Goal: Transaction & Acquisition: Download file/media

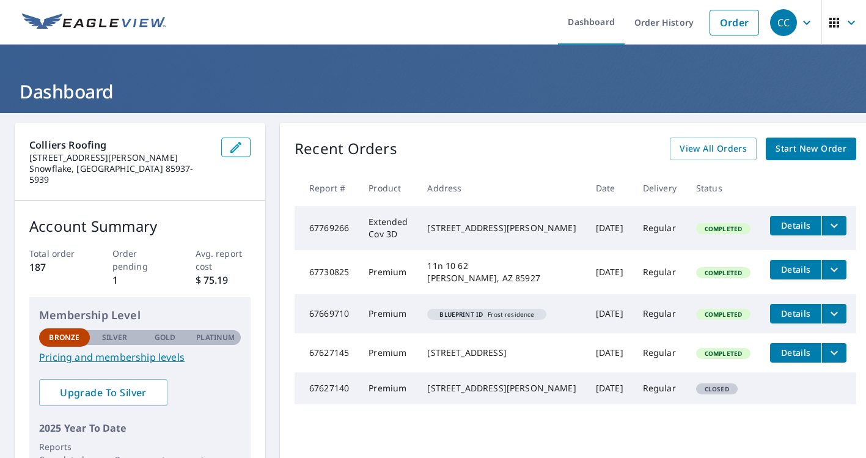
click at [791, 225] on span "Details" at bounding box center [795, 225] width 37 height 12
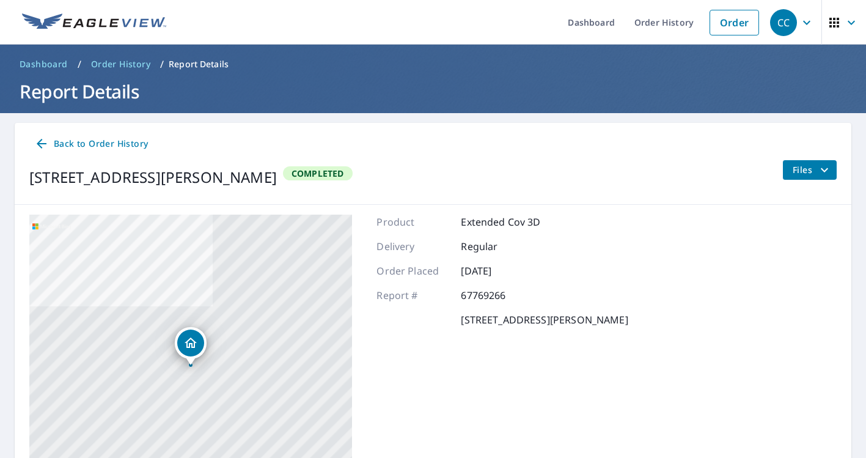
click at [804, 168] on span "Files" at bounding box center [811, 170] width 39 height 15
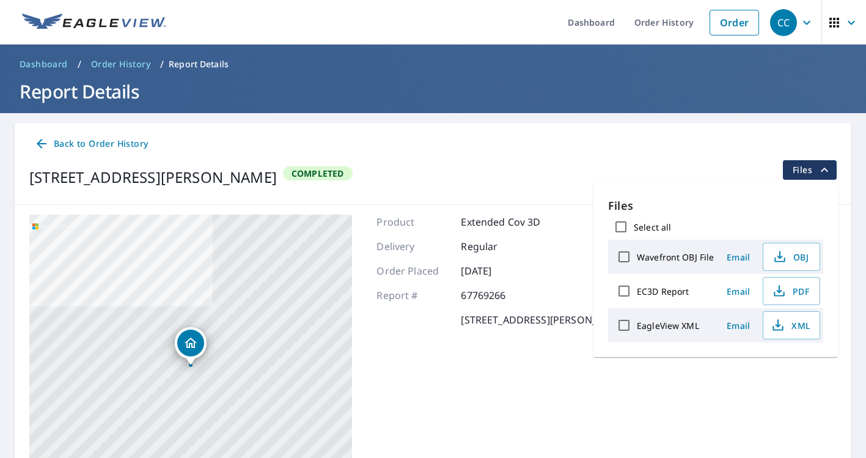
click at [703, 382] on div "[STREET_ADDRESS][GEOGRAPHIC_DATA][PERSON_NAME] A standard road map Aerial A det…" at bounding box center [433, 367] width 836 height 325
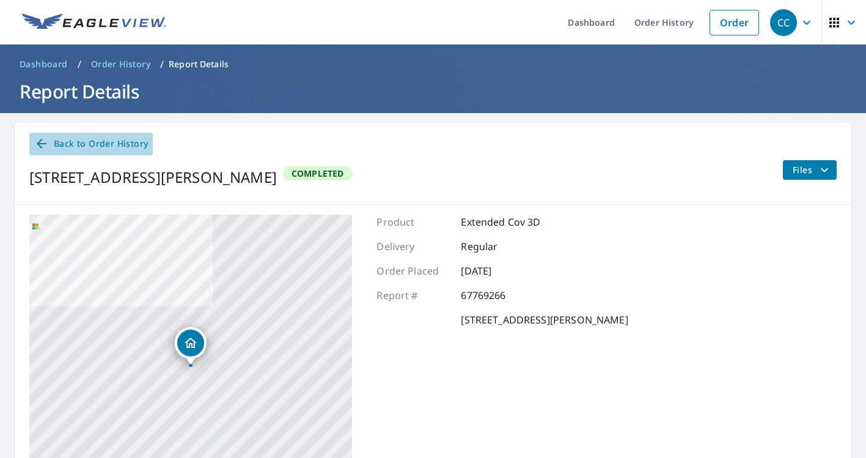
click at [106, 141] on span "Back to Order History" at bounding box center [91, 143] width 114 height 15
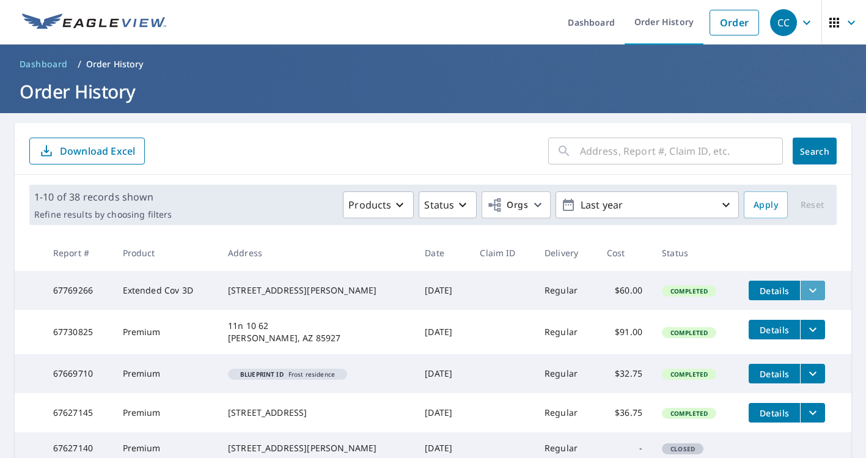
click at [821, 291] on button "filesDropdownBtn-67769266" at bounding box center [812, 290] width 25 height 20
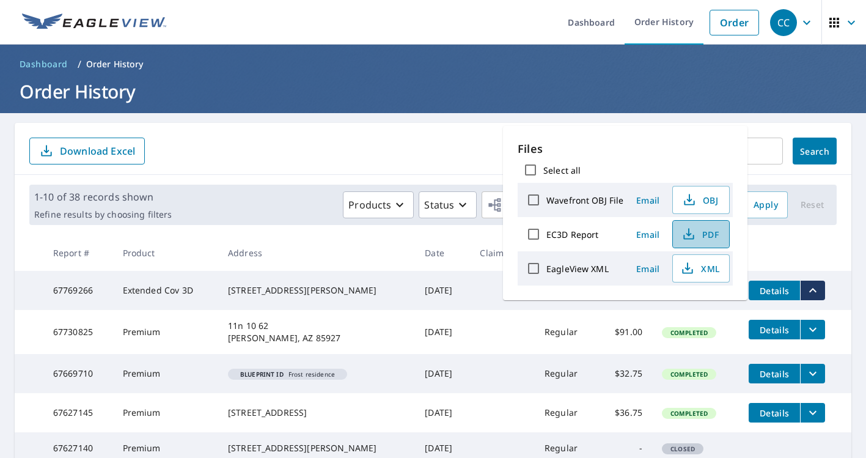
click at [700, 237] on span "PDF" at bounding box center [699, 234] width 39 height 15
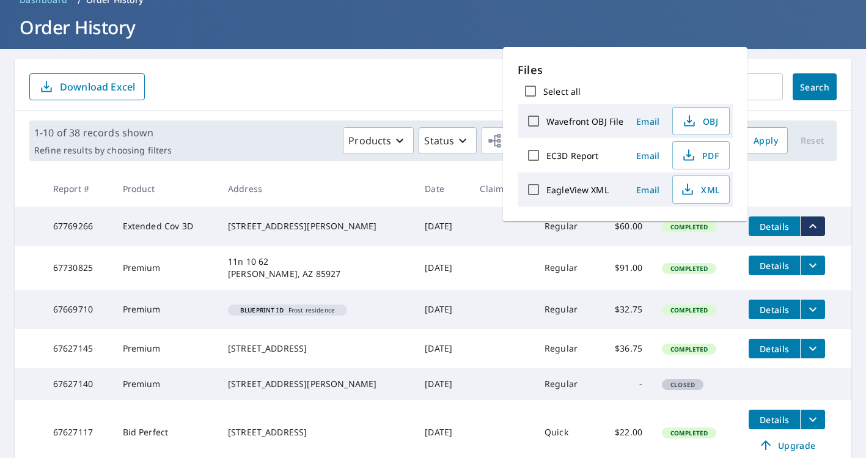
scroll to position [92, 0]
